Goal: Task Accomplishment & Management: Complete application form

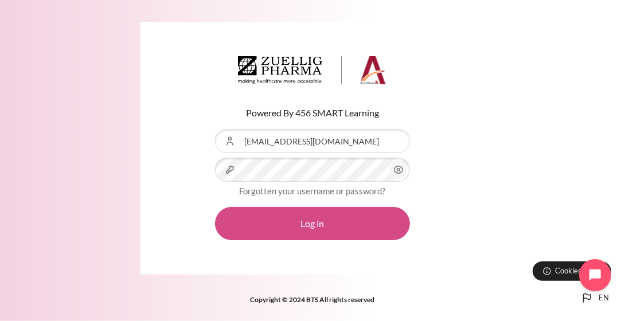
click at [336, 221] on button "Log in" at bounding box center [312, 223] width 195 height 33
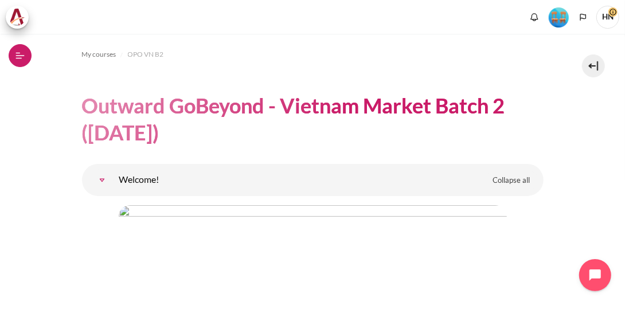
click at [27, 58] on button "Open course index" at bounding box center [20, 55] width 23 height 23
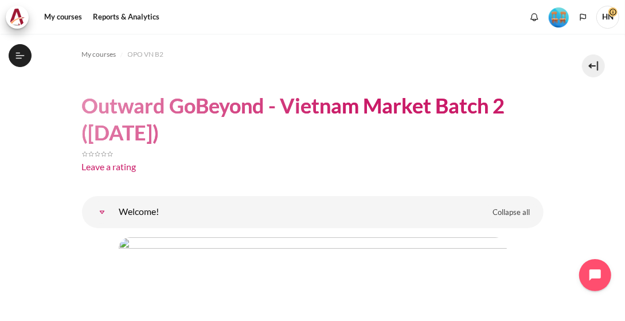
click at [18, 54] on icon at bounding box center [20, 55] width 10 height 10
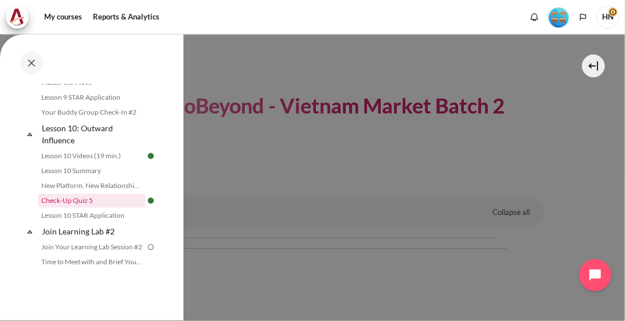
scroll to position [1183, 0]
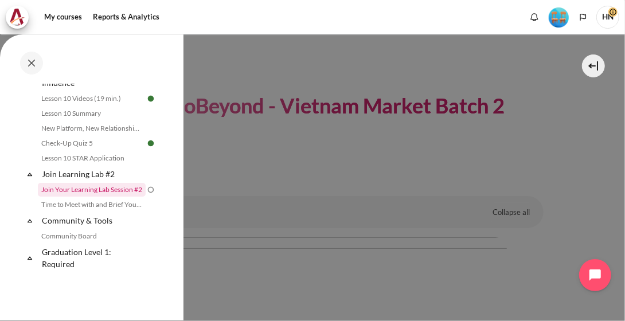
click at [100, 189] on link "Join Your Learning Lab Session #2" at bounding box center [92, 190] width 108 height 14
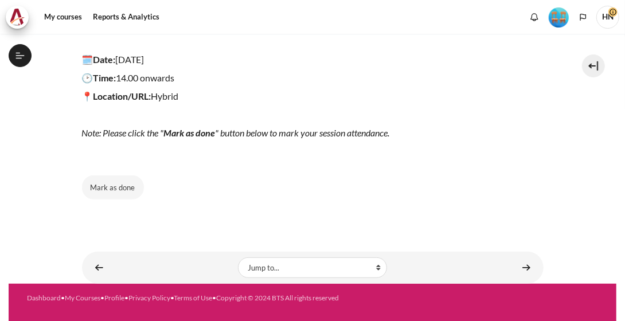
scroll to position [1195, 0]
click at [115, 188] on button "Mark as done" at bounding box center [113, 187] width 62 height 24
click at [99, 185] on button "Done" at bounding box center [106, 187] width 48 height 24
click at [120, 199] on div "My courses OPO VN B2 Join Learning Lab #2 Join Your Learning Lab Session #2 Joi…" at bounding box center [313, 26] width 462 height 418
click at [119, 185] on button "Mark as done" at bounding box center [113, 187] width 62 height 24
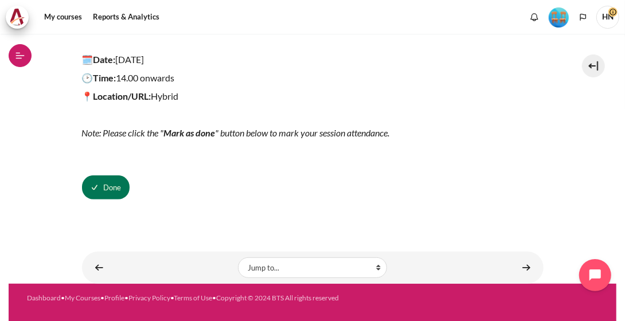
click at [17, 48] on button "Open course index" at bounding box center [20, 55] width 23 height 23
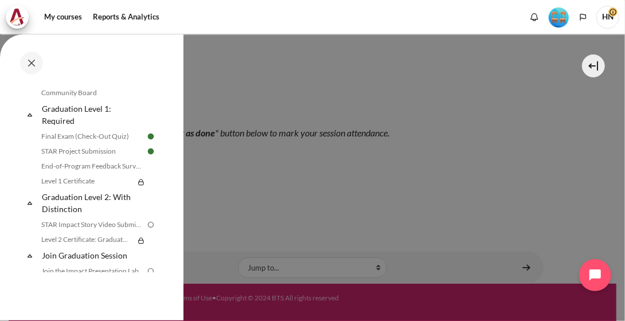
scroll to position [1345, 0]
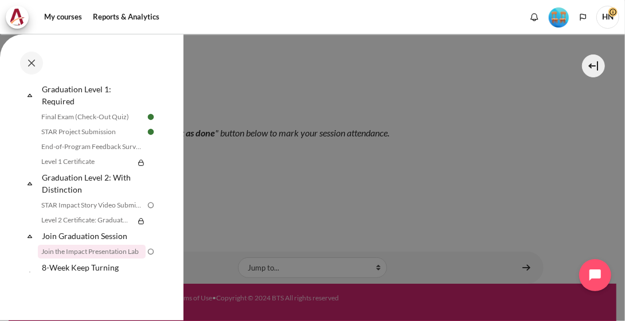
click at [117, 255] on link "Join the Impact Presentation Lab" at bounding box center [92, 252] width 108 height 14
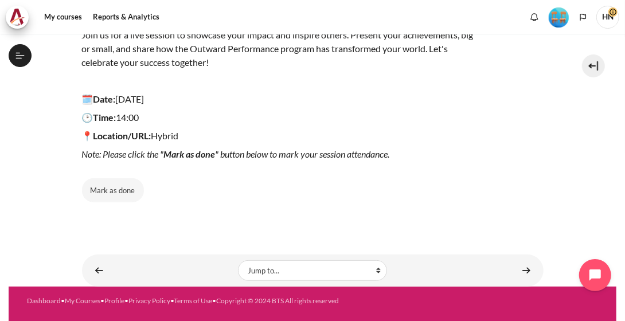
scroll to position [175, 0]
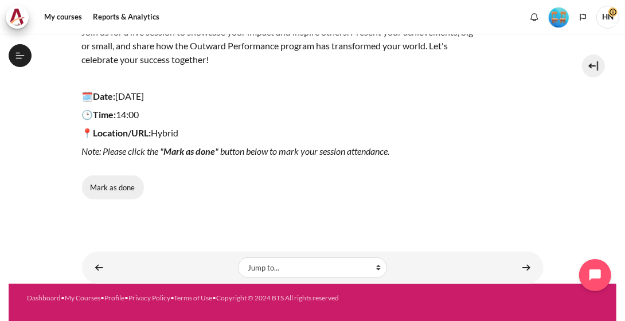
click at [127, 187] on button "Mark as done" at bounding box center [113, 187] width 62 height 24
click at [18, 51] on icon at bounding box center [20, 55] width 10 height 10
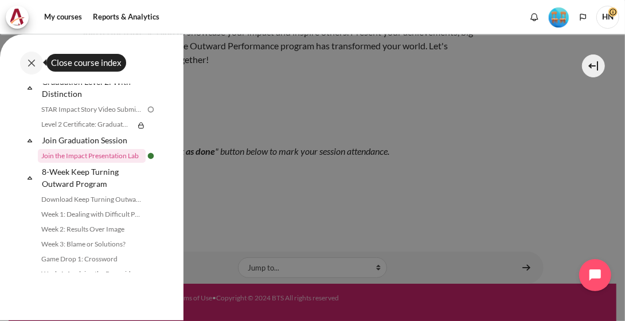
scroll to position [1448, 0]
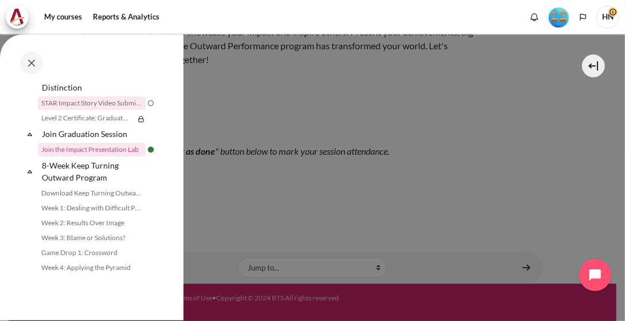
click at [99, 108] on link "STAR Impact Story Video Submission" at bounding box center [92, 103] width 108 height 14
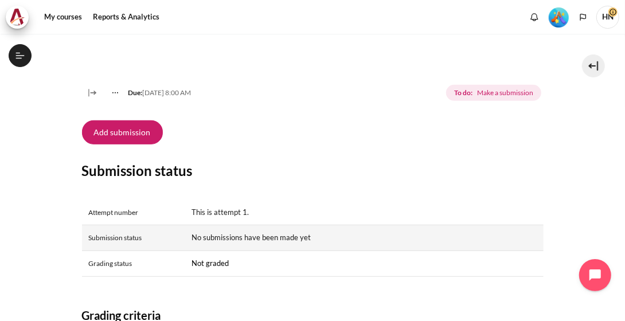
scroll to position [401, 0]
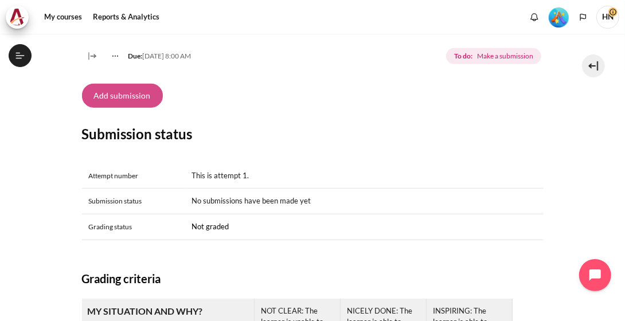
click at [127, 108] on button "Add submission" at bounding box center [122, 96] width 81 height 24
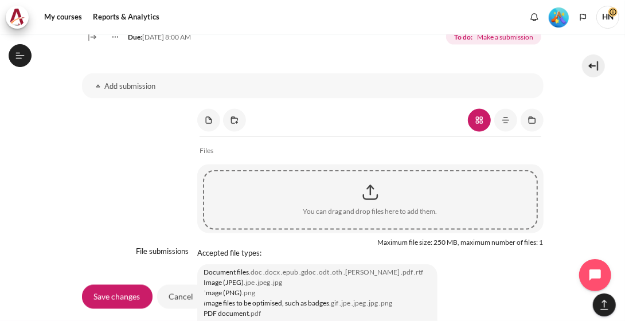
scroll to position [961, 0]
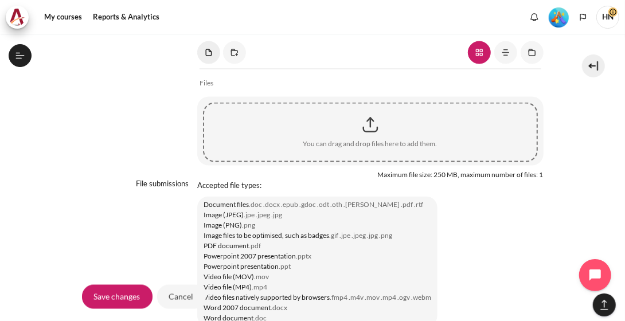
click at [208, 64] on link "Content" at bounding box center [208, 52] width 23 height 23
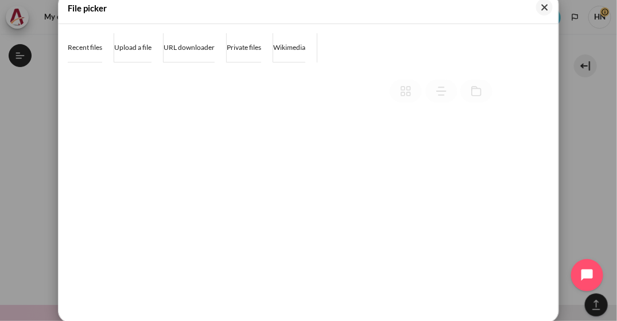
scroll to position [4, 0]
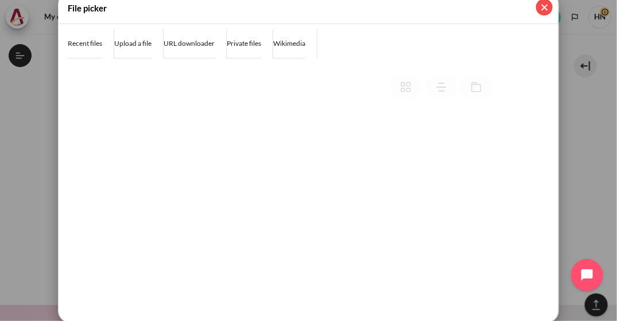
click at [541, 9] on button "Close" at bounding box center [544, 7] width 17 height 17
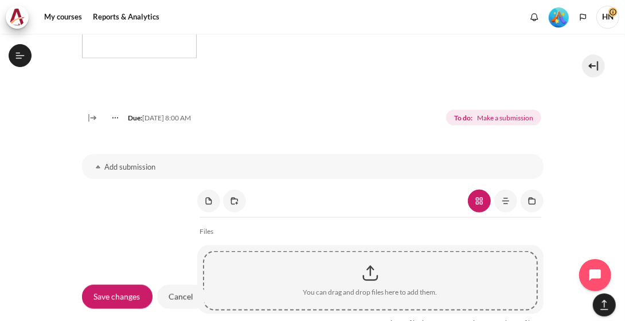
scroll to position [846, 0]
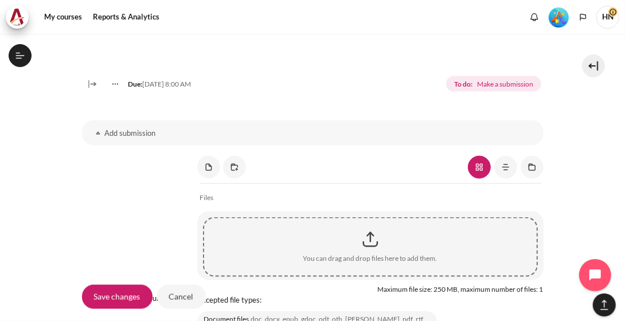
click at [391, 254] on div "Content" at bounding box center [370, 239] width 333 height 29
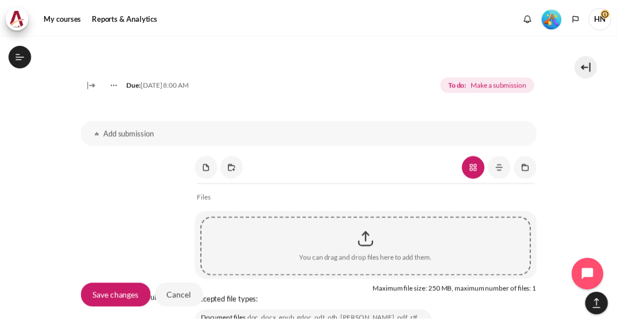
scroll to position [16, 0]
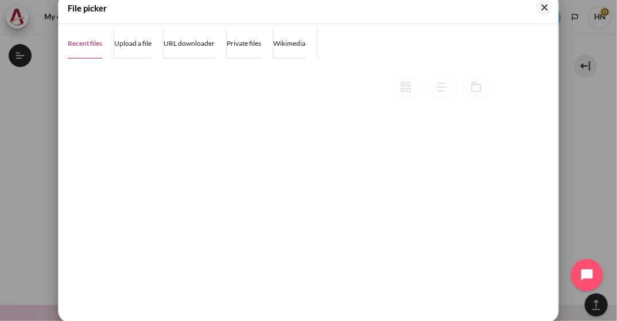
click at [88, 45] on span "Recent files" at bounding box center [85, 43] width 34 height 9
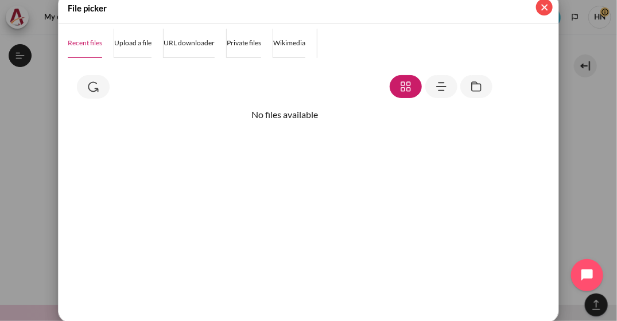
click at [547, 10] on button "Close" at bounding box center [544, 7] width 17 height 17
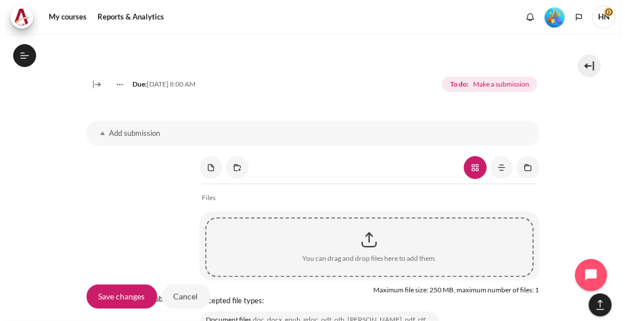
scroll to position [0, 0]
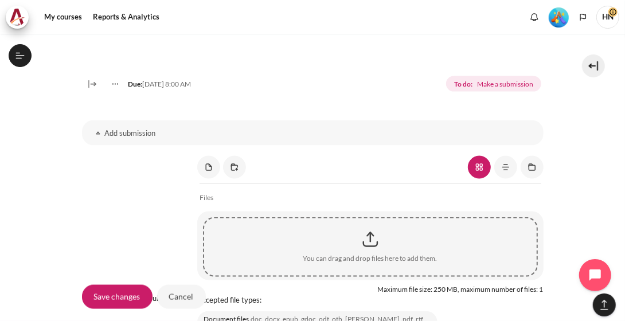
click at [365, 254] on div "Content" at bounding box center [370, 239] width 333 height 29
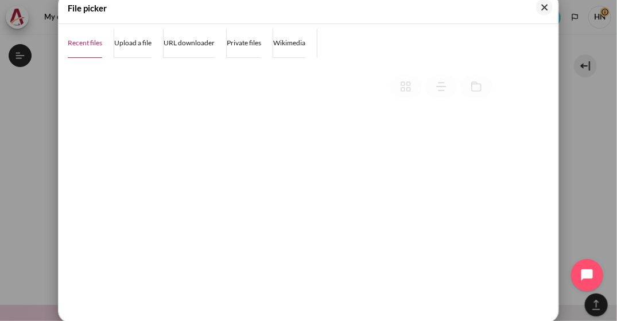
scroll to position [16, 0]
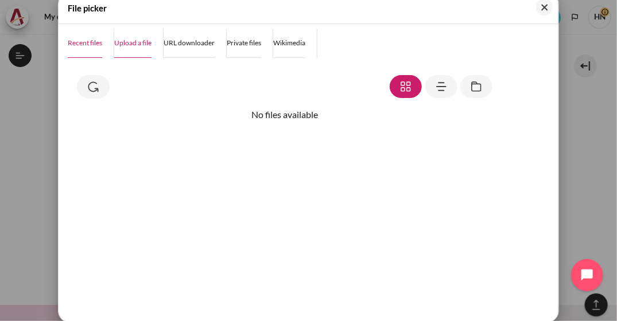
click at [143, 41] on span "Upload a file" at bounding box center [132, 42] width 37 height 9
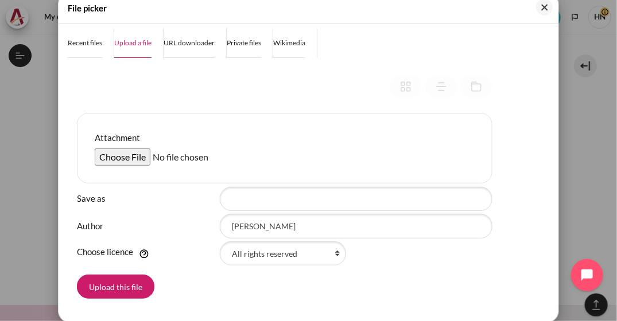
click at [112, 162] on input "Attachment" at bounding box center [182, 157] width 175 height 17
type input "C:\fakepath\STAR - THAI HANG NGUYEN.webm"
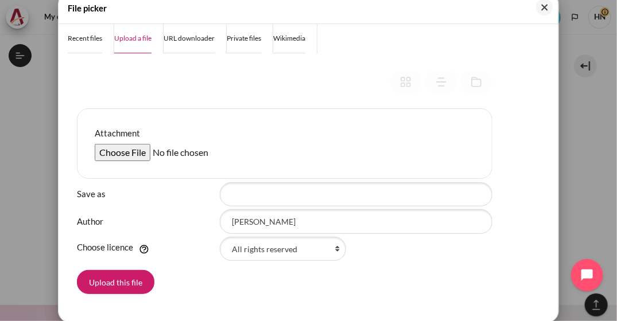
scroll to position [13, 0]
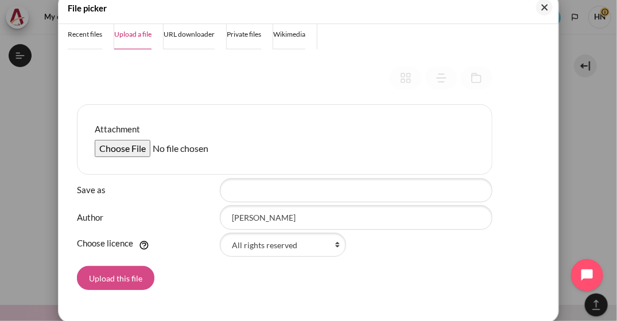
click at [118, 276] on button "Upload this file" at bounding box center [115, 278] width 77 height 24
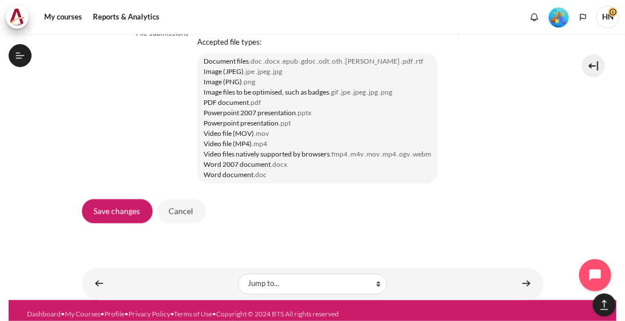
scroll to position [1148, 0]
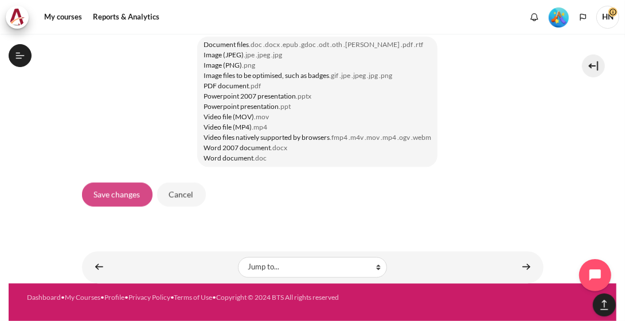
click at [120, 198] on input "Save changes" at bounding box center [117, 194] width 71 height 24
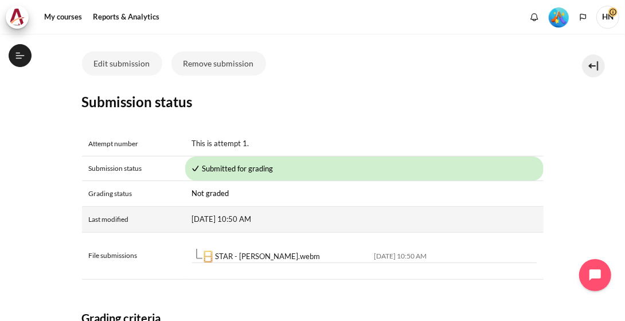
scroll to position [432, 0]
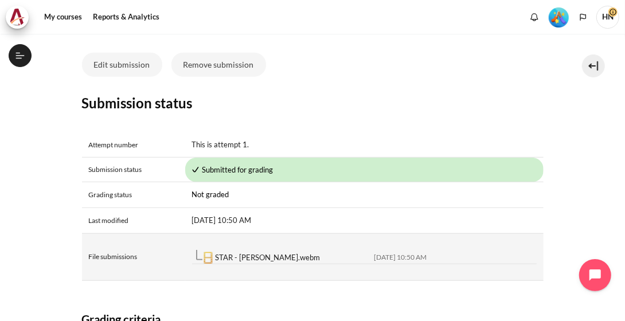
click at [235, 262] on link "STAR - [PERSON_NAME].webm" at bounding box center [268, 257] width 105 height 9
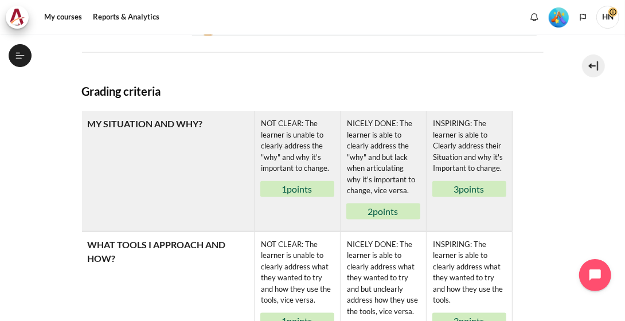
scroll to position [662, 0]
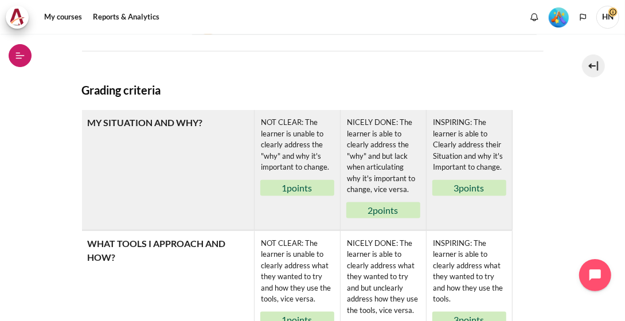
click at [17, 60] on icon at bounding box center [20, 55] width 10 height 10
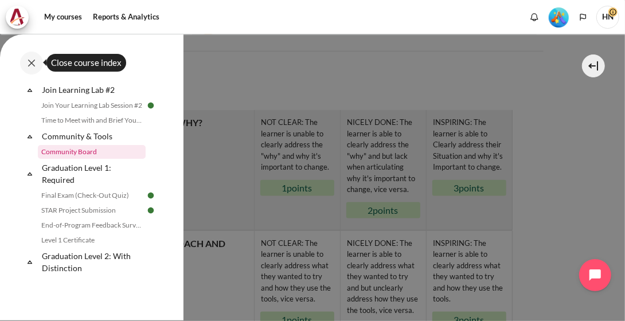
scroll to position [1266, 0]
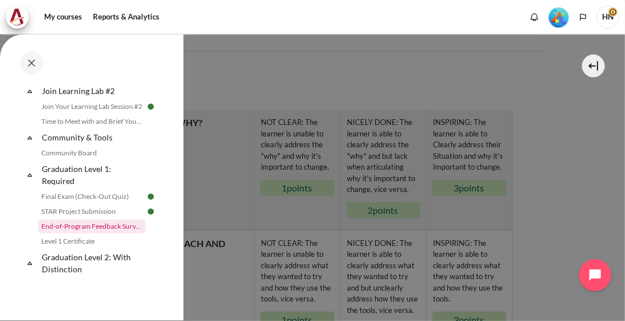
click at [110, 229] on link "End-of-Program Feedback Survey" at bounding box center [92, 227] width 108 height 14
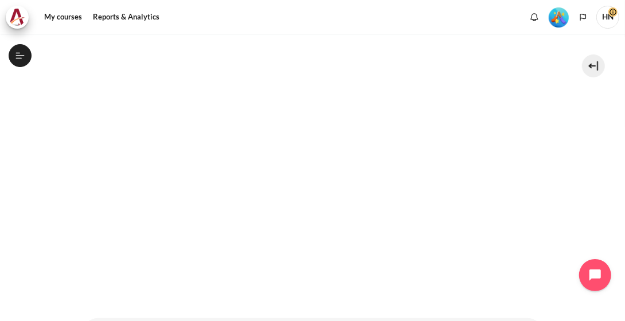
scroll to position [150, 0]
click at [590, 184] on section "My courses OPO VN B2 Graduation Level 1: Required End-of-Program Feedback Surve…" at bounding box center [313, 142] width 608 height 516
click at [23, 60] on icon at bounding box center [20, 55] width 10 height 10
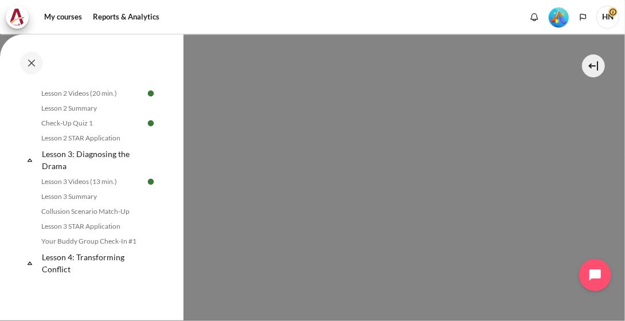
scroll to position [0, 0]
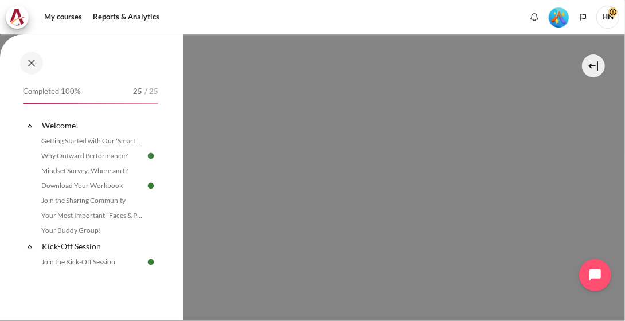
click at [610, 22] on span "HN" at bounding box center [607, 17] width 23 height 23
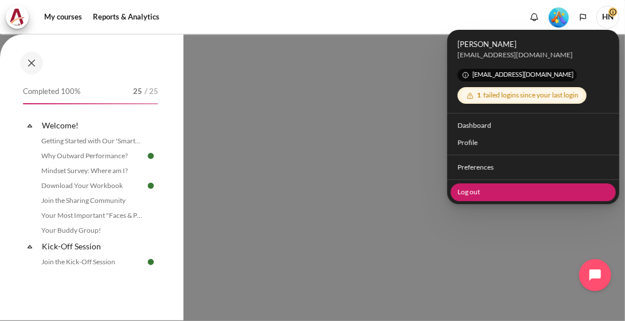
click at [498, 194] on link "Log out" at bounding box center [534, 192] width 166 height 18
